Goal: Information Seeking & Learning: Learn about a topic

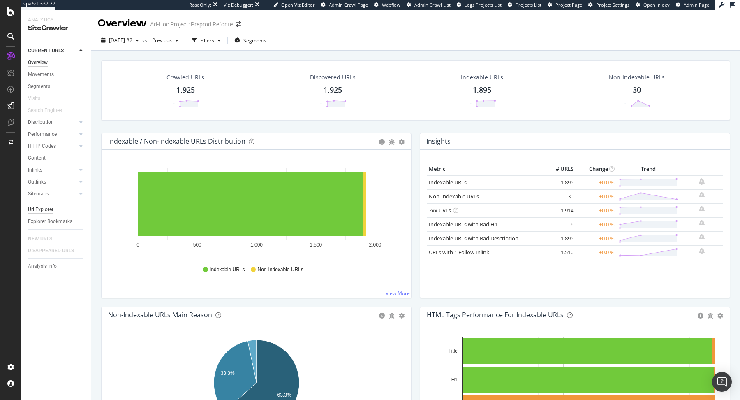
click at [39, 212] on div "Url Explorer" at bounding box center [40, 209] width 25 height 9
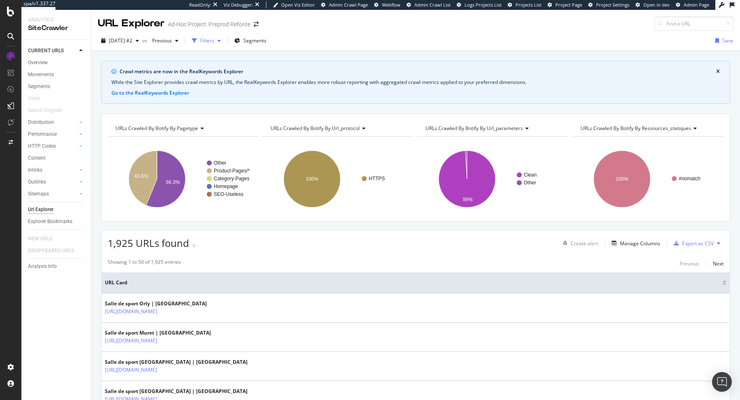
click at [214, 44] on div "Filters" at bounding box center [207, 40] width 14 height 7
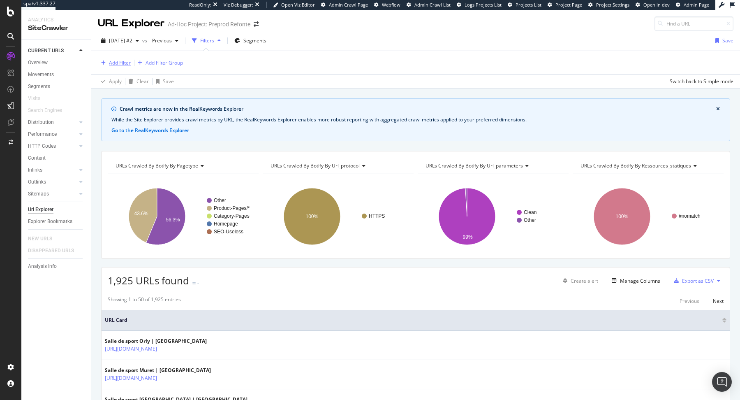
click at [120, 64] on div "Add Filter" at bounding box center [120, 62] width 22 height 7
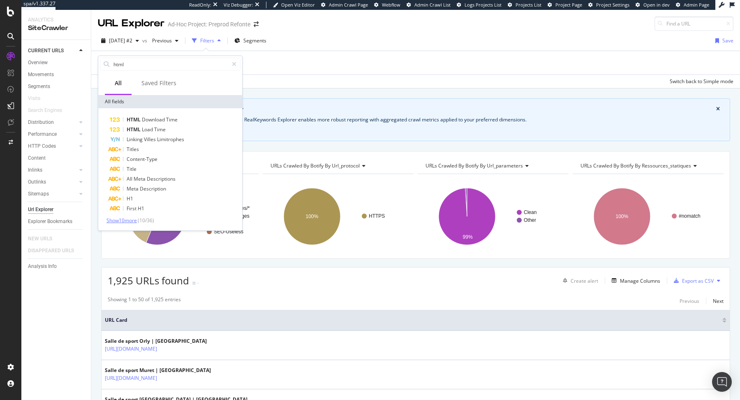
click at [134, 218] on span "Show 10 more" at bounding box center [121, 220] width 30 height 7
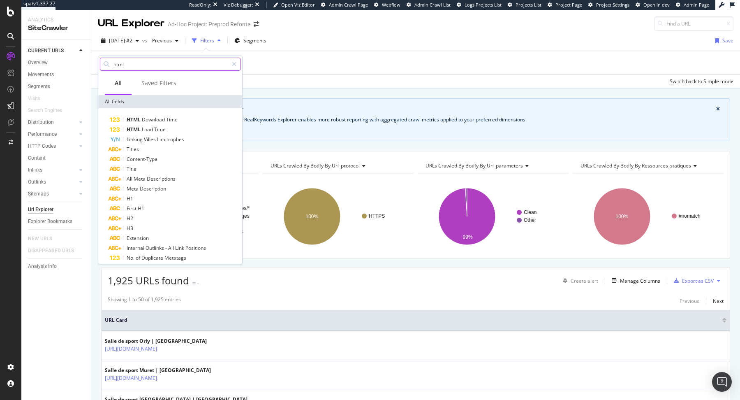
click at [157, 63] on input "html" at bounding box center [171, 64] width 116 height 12
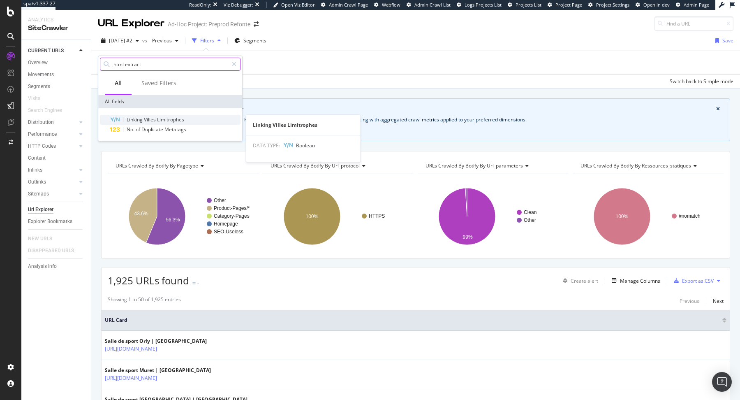
type input "html extract"
click at [167, 118] on span "Limitrophes" at bounding box center [170, 119] width 27 height 7
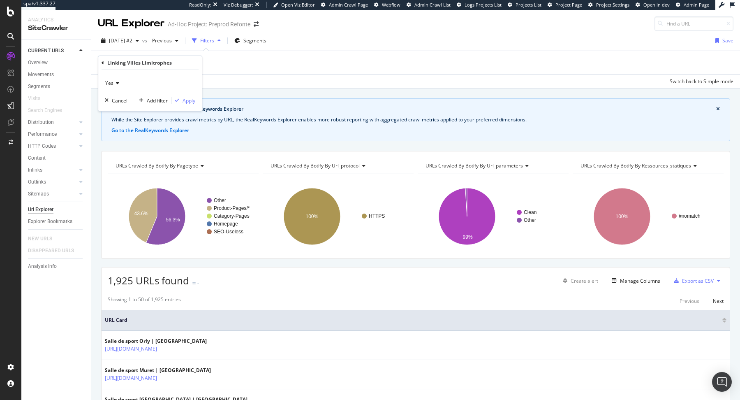
click at [113, 85] on icon at bounding box center [116, 83] width 6 height 5
click at [120, 105] on div "No" at bounding box center [151, 110] width 88 height 11
click at [107, 83] on span "No" at bounding box center [108, 82] width 7 height 7
click at [114, 99] on span "Yes" at bounding box center [113, 100] width 8 height 7
click at [187, 101] on div "Apply" at bounding box center [189, 100] width 13 height 7
